Goal: Navigation & Orientation: Find specific page/section

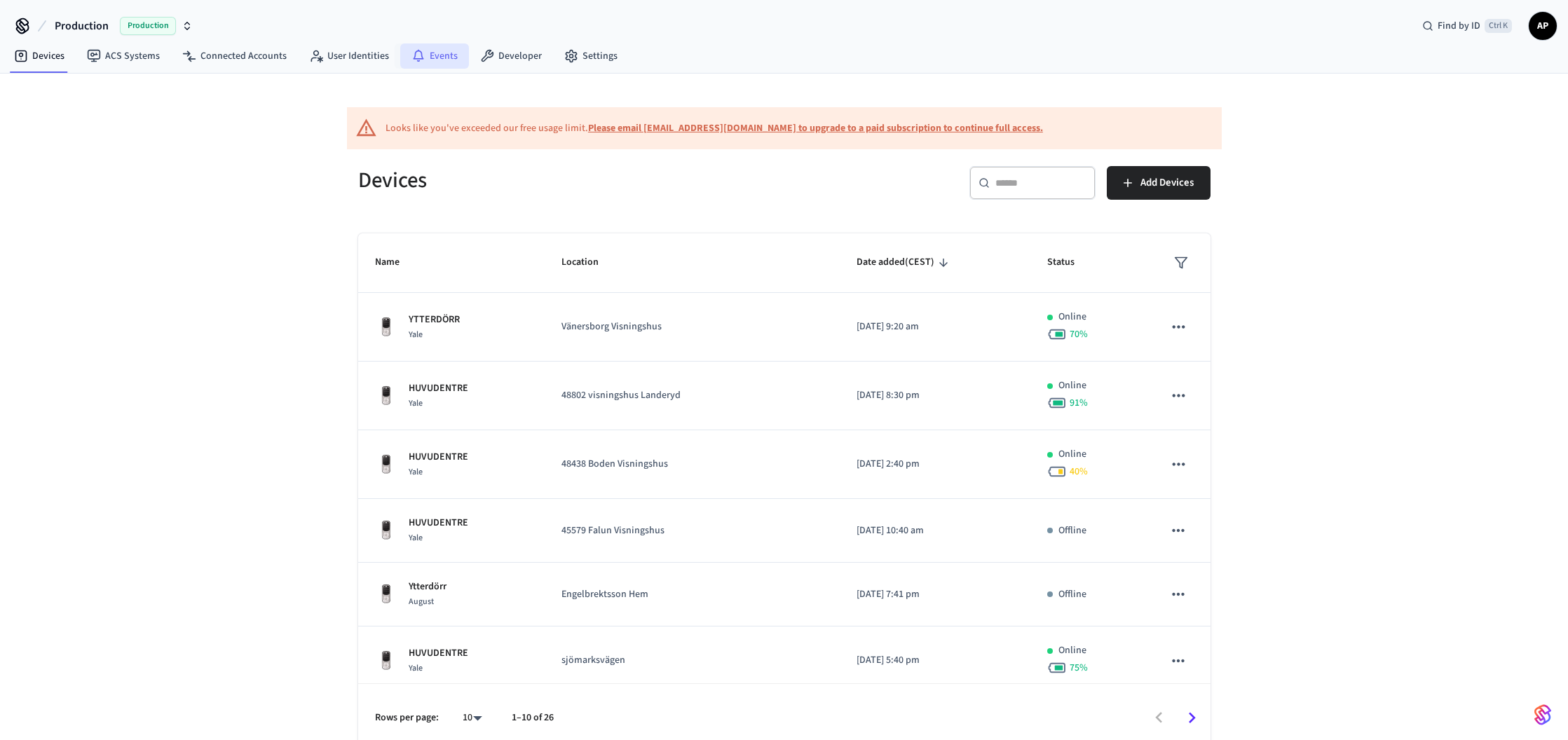
click at [440, 61] on link "Events" at bounding box center [434, 56] width 69 height 26
click at [498, 59] on link "Developer" at bounding box center [510, 56] width 84 height 26
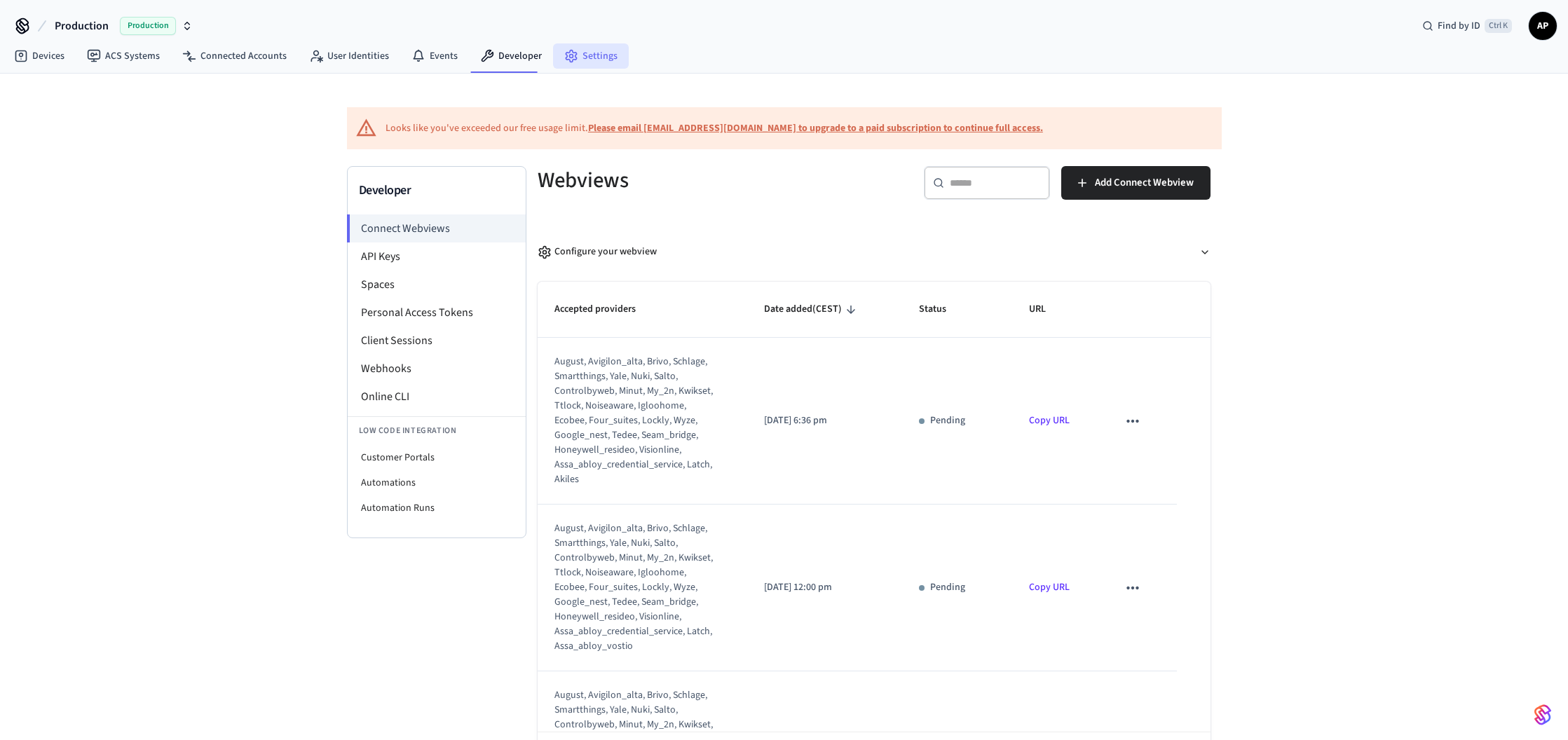
click at [594, 60] on link "Settings" at bounding box center [591, 56] width 76 height 26
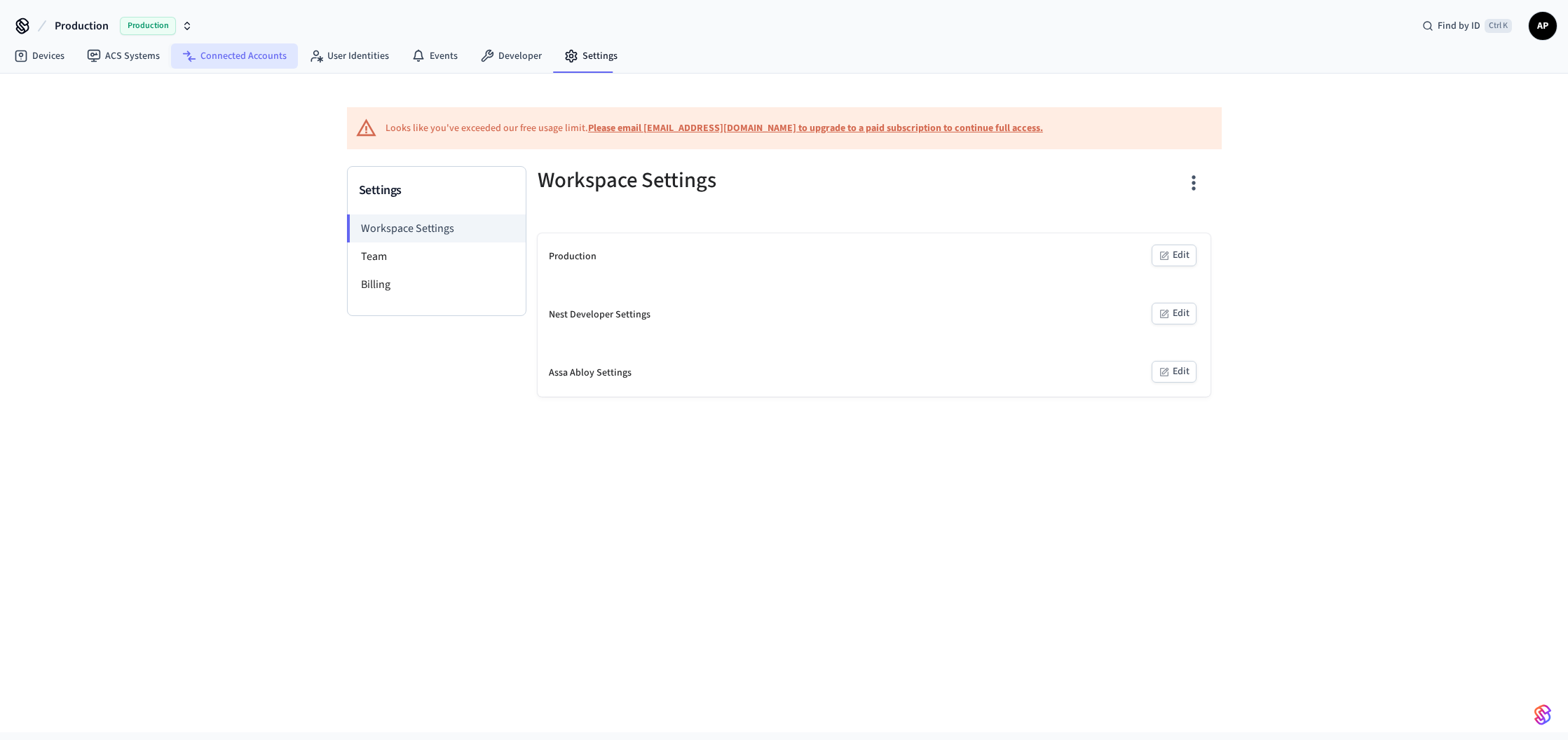
click at [269, 59] on link "Connected Accounts" at bounding box center [234, 56] width 127 height 26
